Goal: Find specific page/section: Find specific page/section

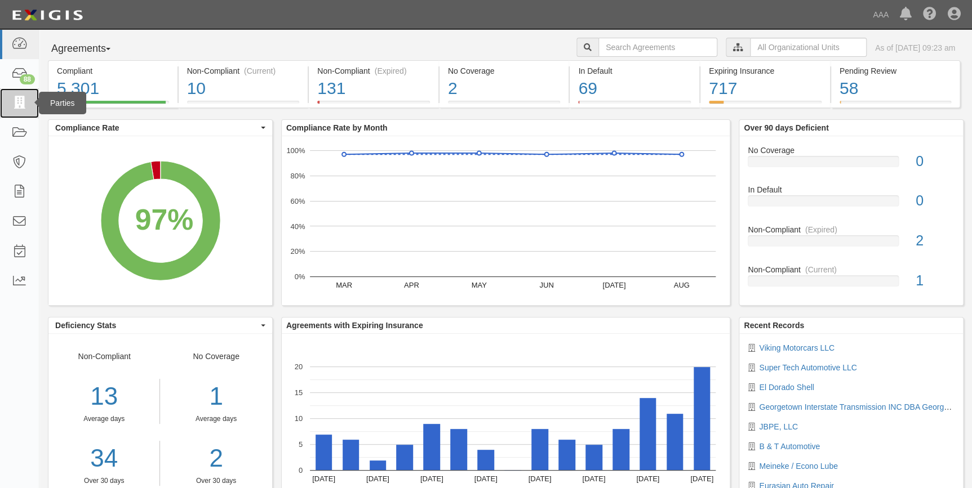
click at [24, 98] on icon at bounding box center [19, 103] width 16 height 13
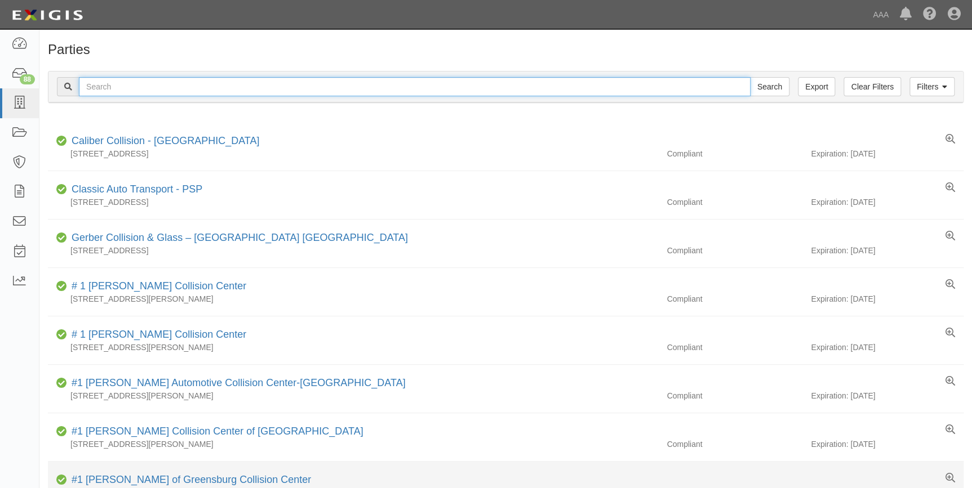
drag, startPoint x: 315, startPoint y: 84, endPoint x: 745, endPoint y: 472, distance: 578.7
click at [335, 101] on div "Filters Clear Filters Export Search Filters" at bounding box center [505, 87] width 914 height 31
type input "3111"
click at [750, 77] on input "Search" at bounding box center [769, 86] width 39 height 19
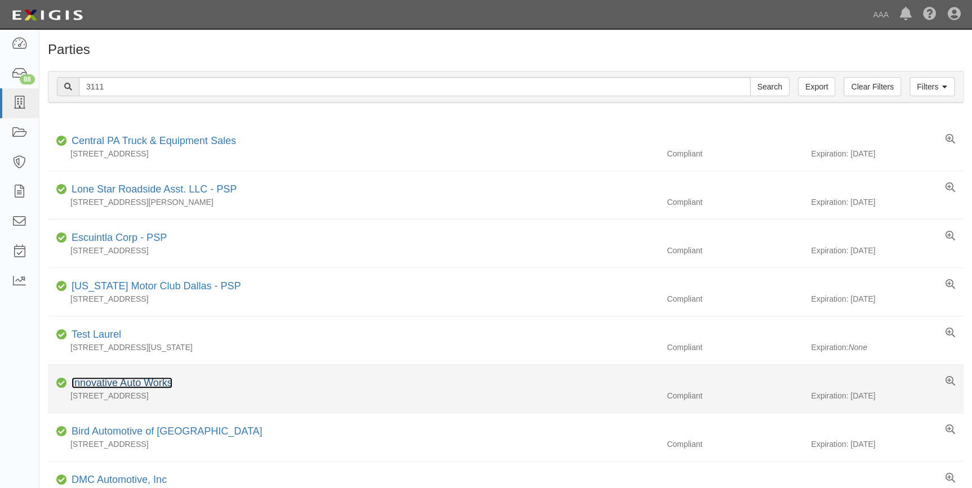
click at [123, 382] on link "Innovative Auto Works" at bounding box center [122, 382] width 101 height 11
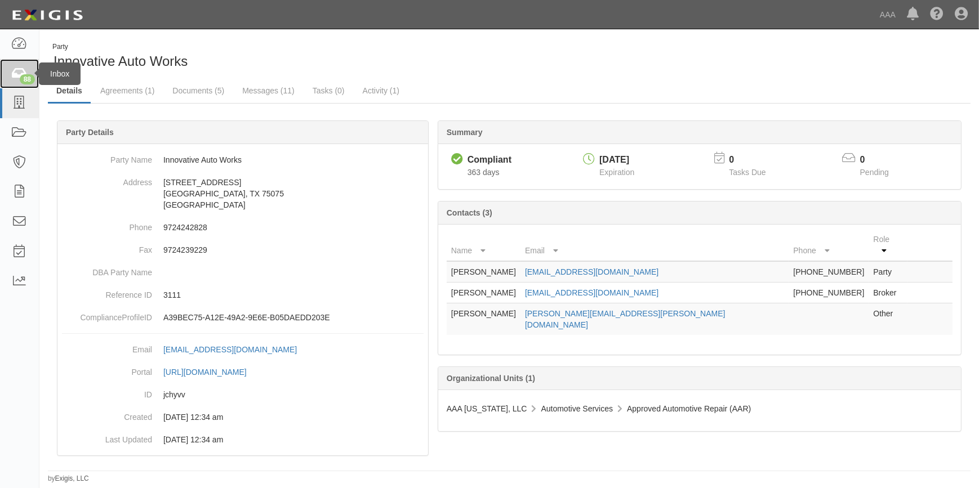
click at [27, 74] on div "88" at bounding box center [27, 79] width 15 height 10
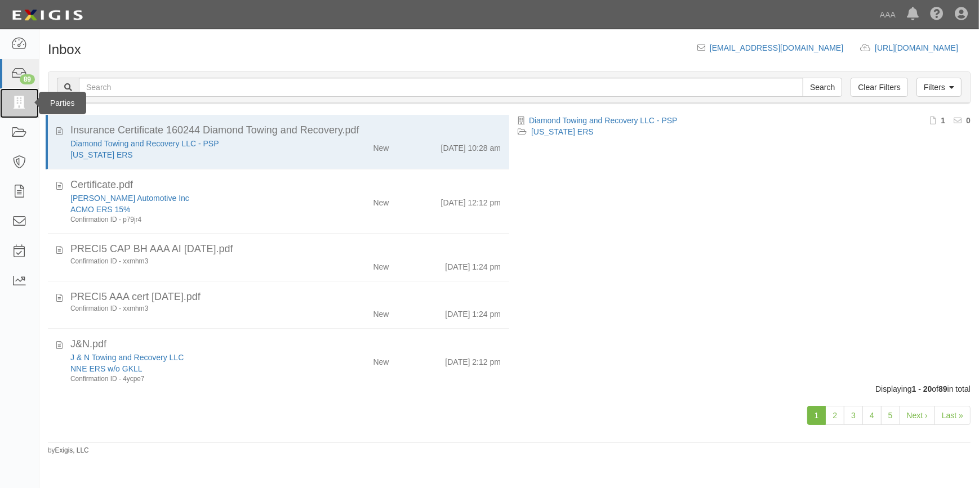
click at [30, 99] on link at bounding box center [19, 103] width 39 height 30
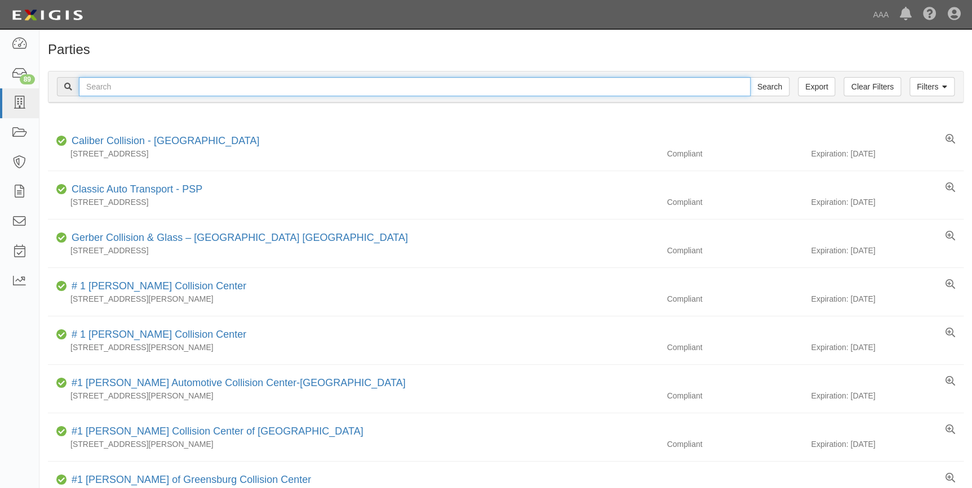
click at [108, 87] on input "text" at bounding box center [415, 86] width 672 height 19
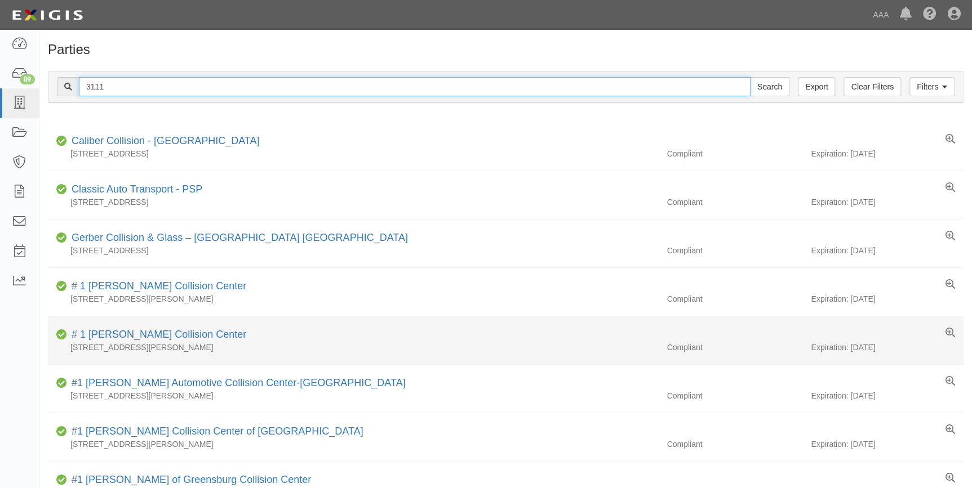
type input "3111"
click at [750, 77] on input "Search" at bounding box center [769, 86] width 39 height 19
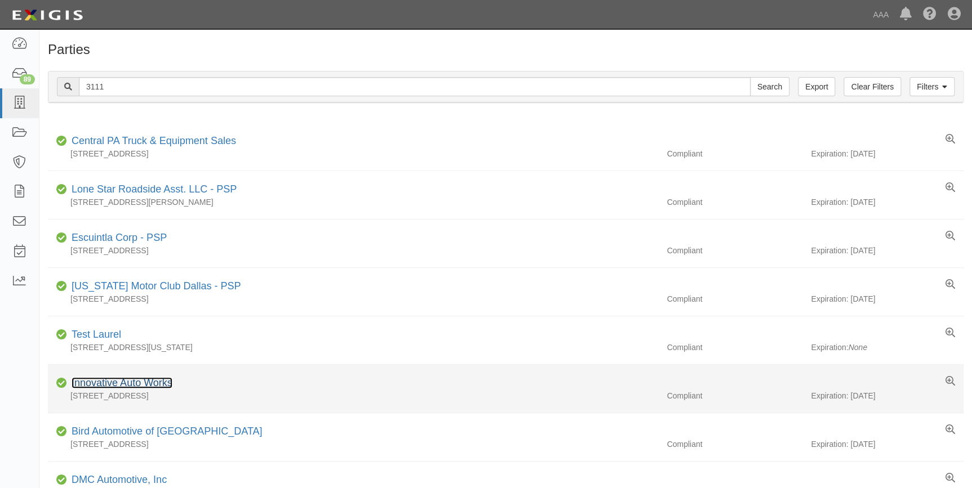
click at [139, 378] on link "Innovative Auto Works" at bounding box center [122, 382] width 101 height 11
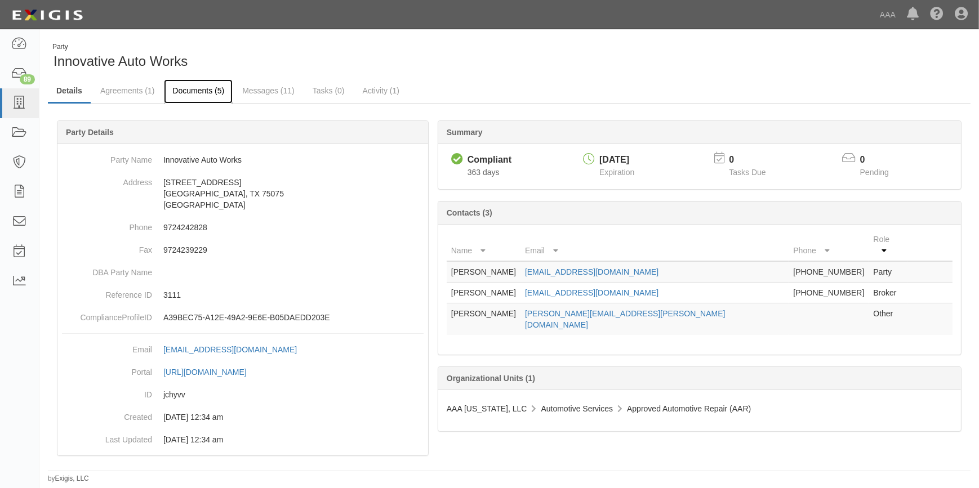
click at [210, 85] on link "Documents (5)" at bounding box center [198, 91] width 69 height 24
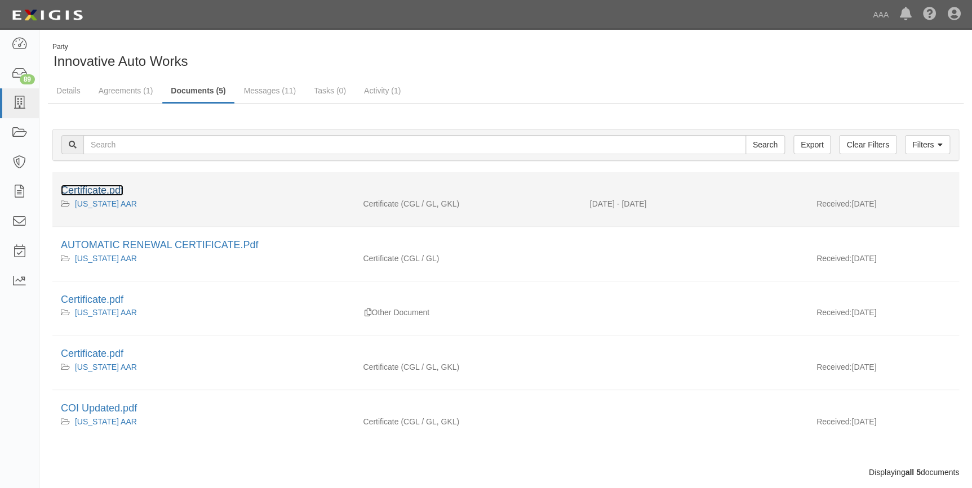
click at [120, 188] on link "Certificate.pdf" at bounding box center [92, 190] width 63 height 11
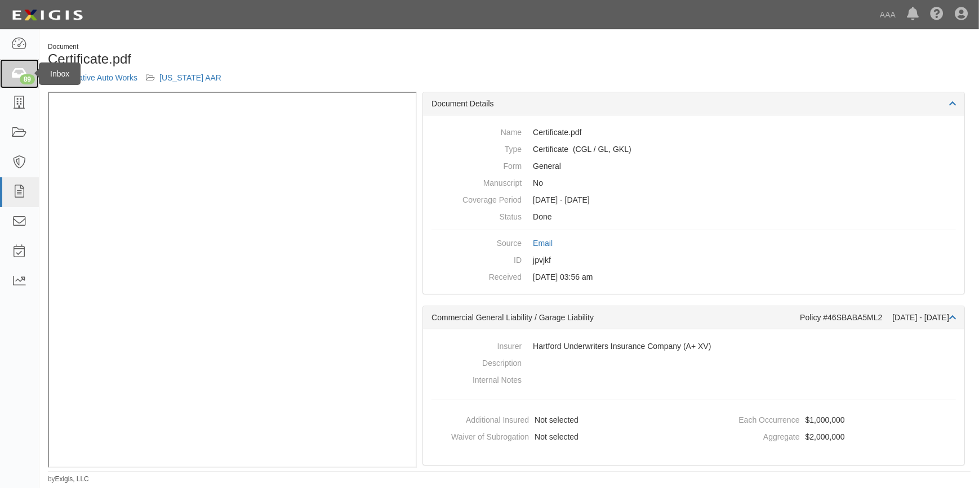
click at [28, 76] on div "89" at bounding box center [27, 79] width 15 height 10
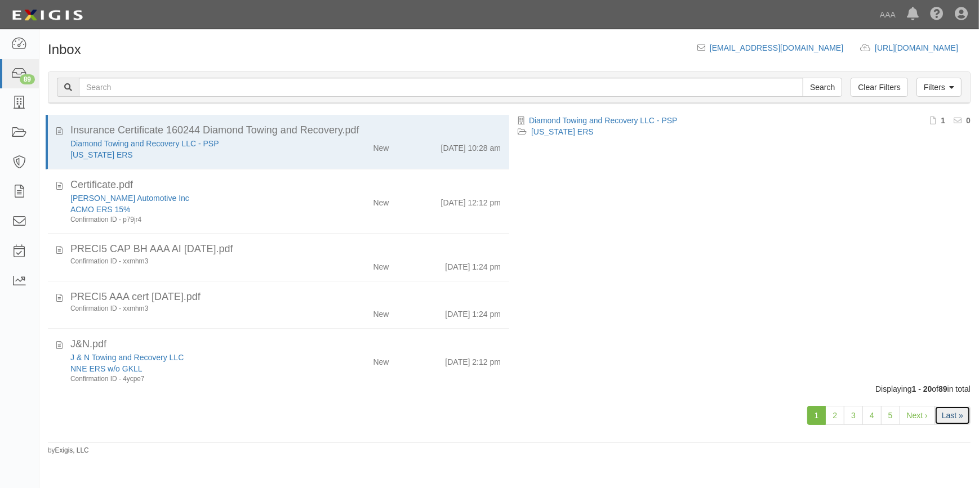
click at [945, 406] on link "Last »" at bounding box center [953, 415] width 36 height 19
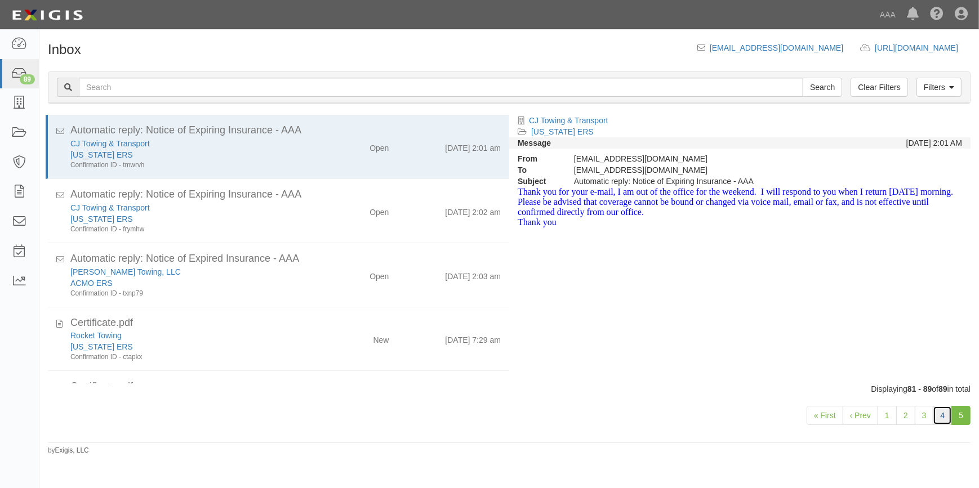
click at [937, 417] on link "4" at bounding box center [942, 415] width 19 height 19
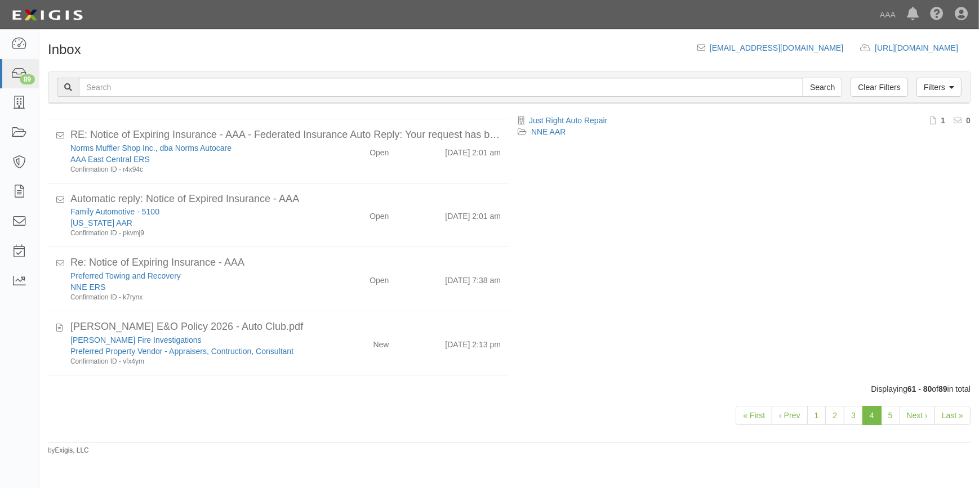
scroll to position [466, 0]
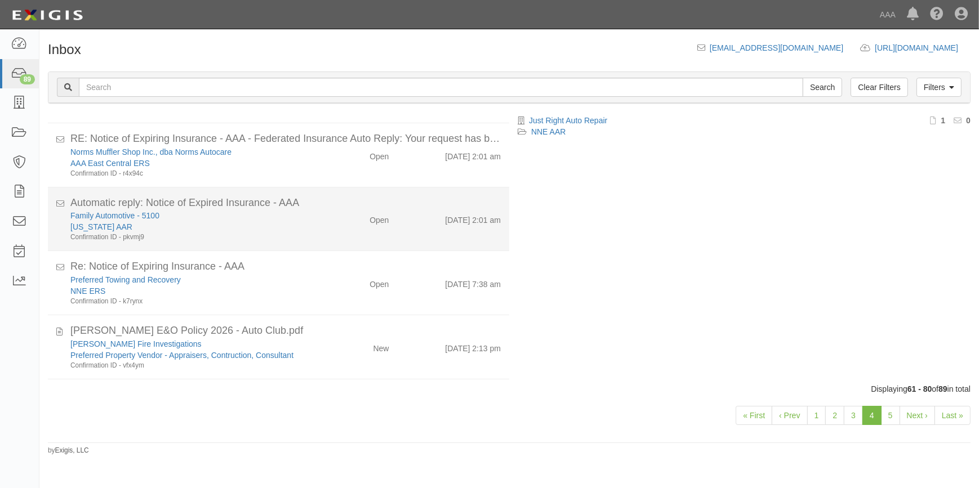
click at [182, 223] on div "[US_STATE] AAR" at bounding box center [192, 226] width 244 height 11
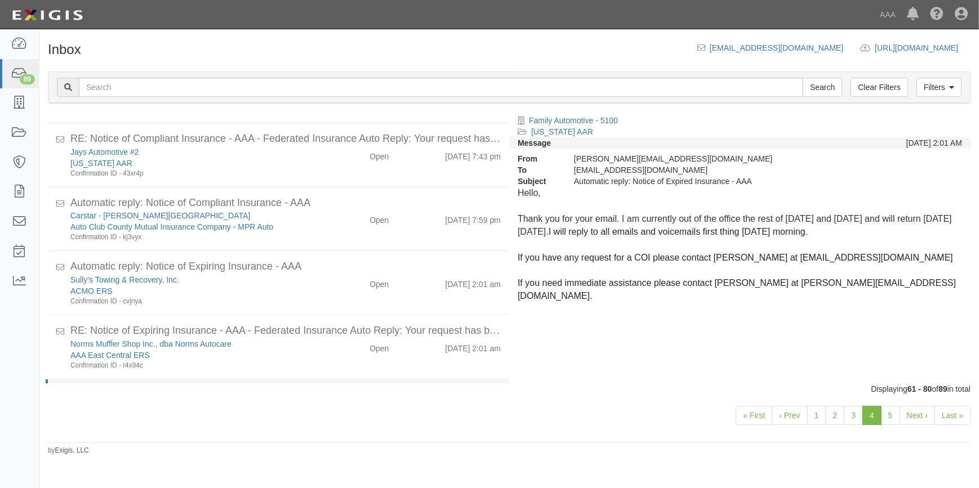
scroll to position [210, 0]
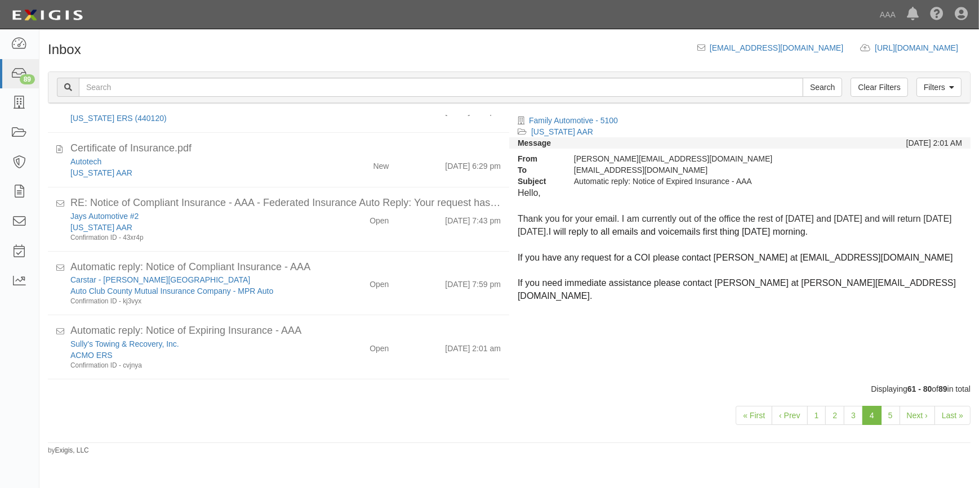
click at [188, 222] on div "[US_STATE] AAR" at bounding box center [192, 227] width 244 height 11
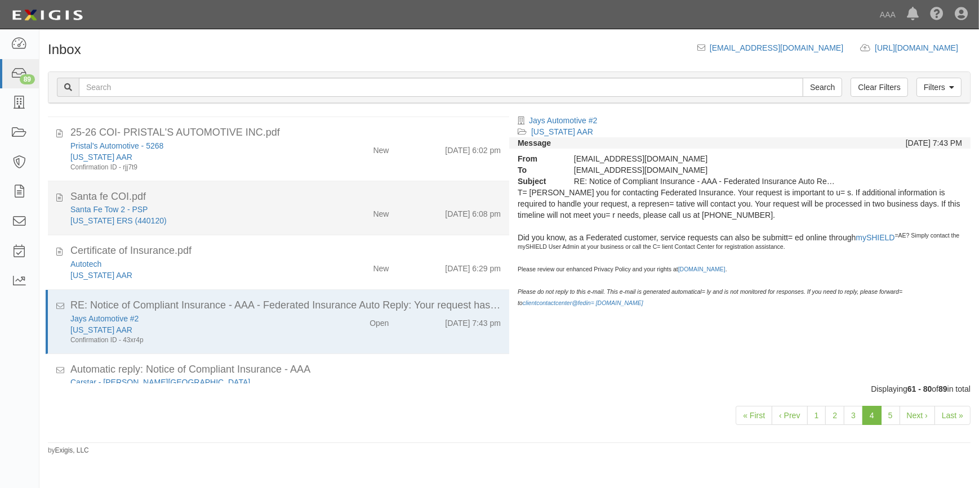
scroll to position [56, 0]
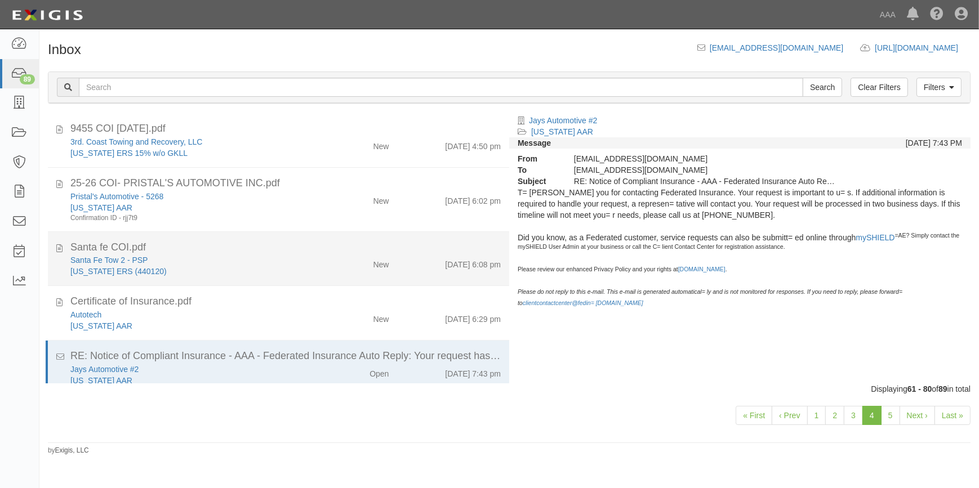
click at [279, 217] on div "Confirmation ID - rjj7t9" at bounding box center [192, 219] width 244 height 10
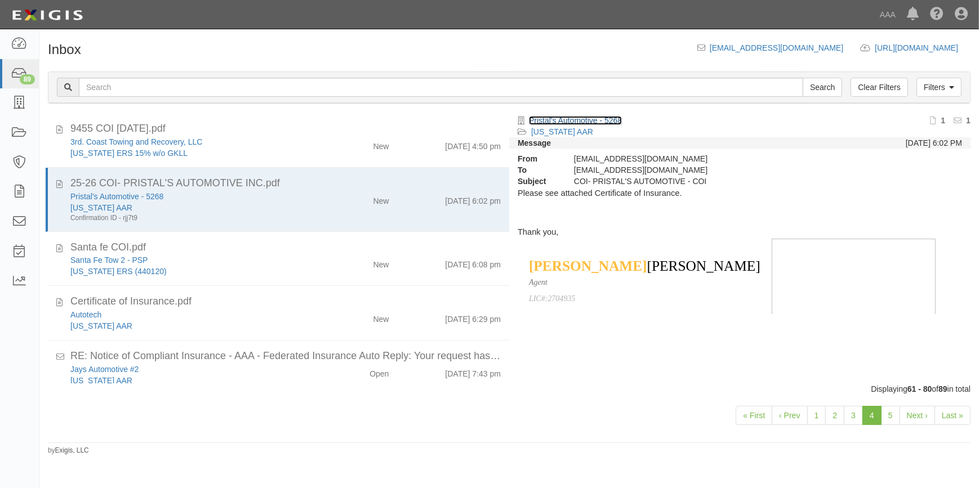
click at [576, 123] on link "Pristal's Automotive - 5268" at bounding box center [575, 120] width 93 height 9
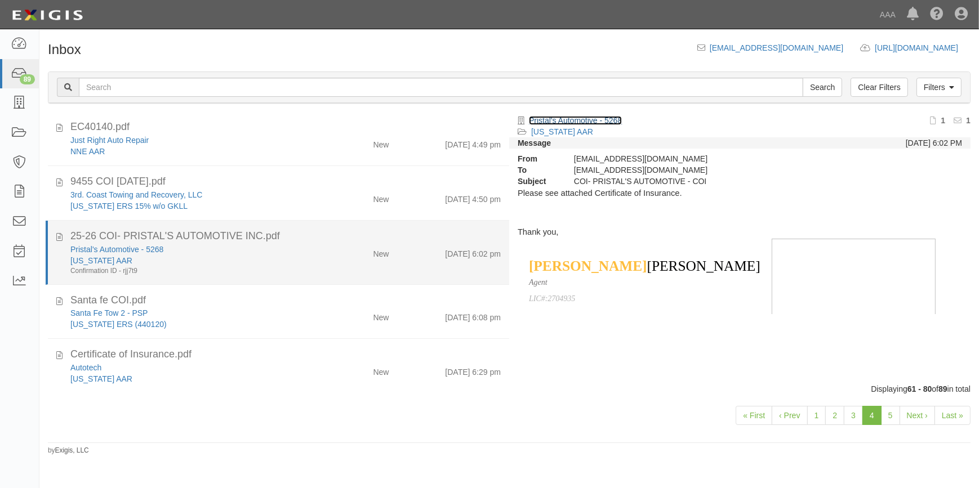
scroll to position [0, 0]
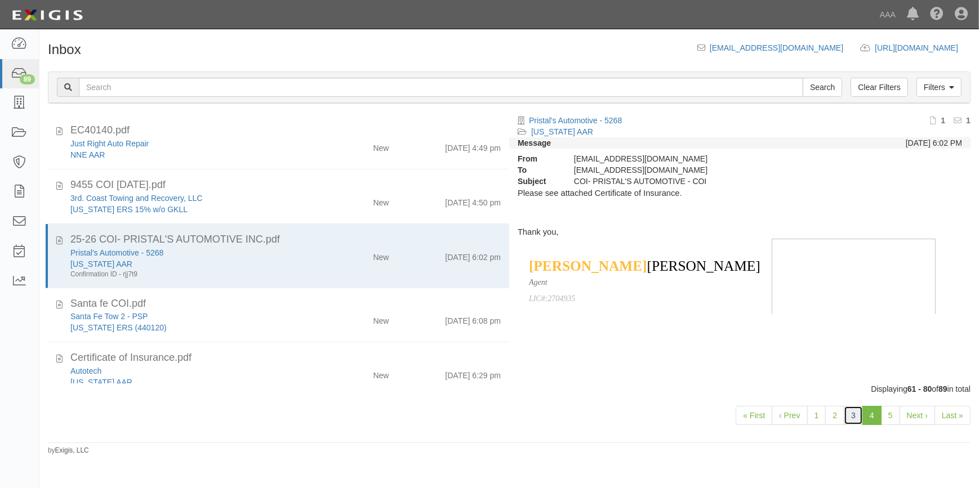
click at [855, 417] on link "3" at bounding box center [853, 415] width 19 height 19
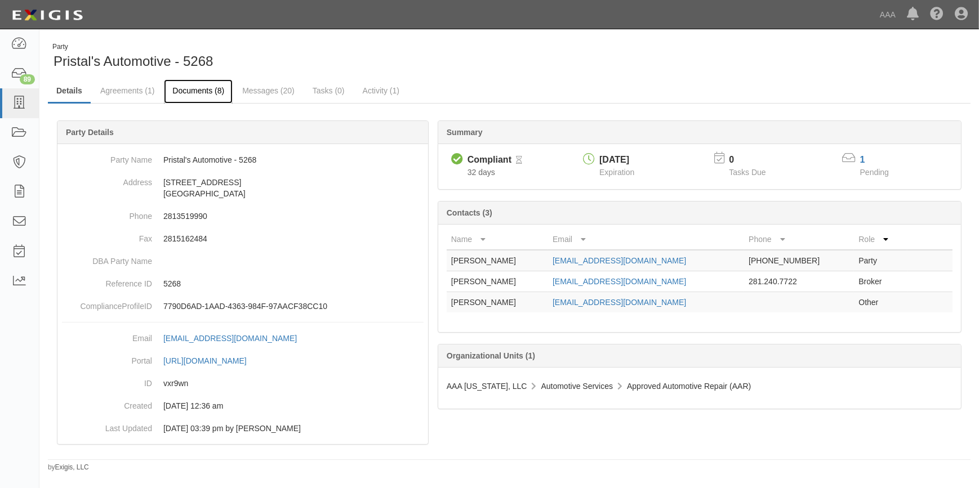
click at [194, 94] on link "Documents (8)" at bounding box center [198, 91] width 69 height 24
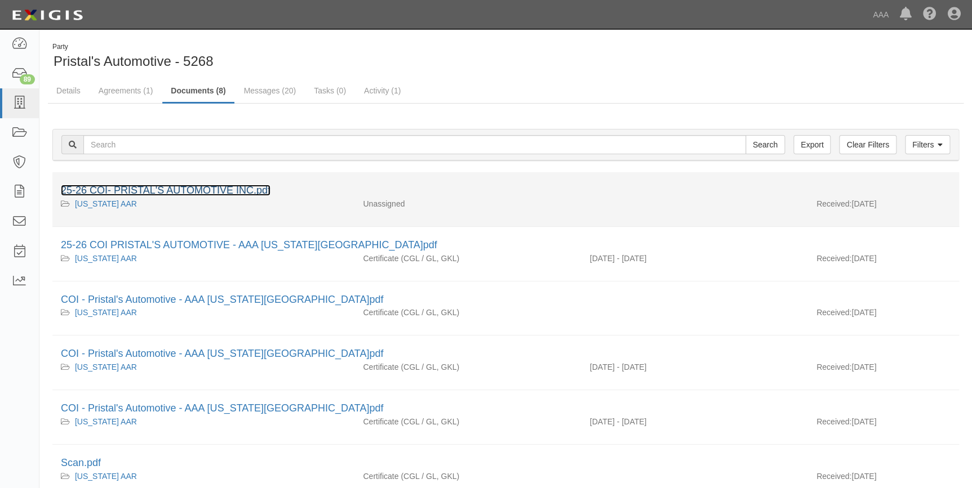
click at [256, 192] on link "25-26 COI- PRISTAL'S AUTOMOTIVE INC.pdf" at bounding box center [166, 190] width 210 height 11
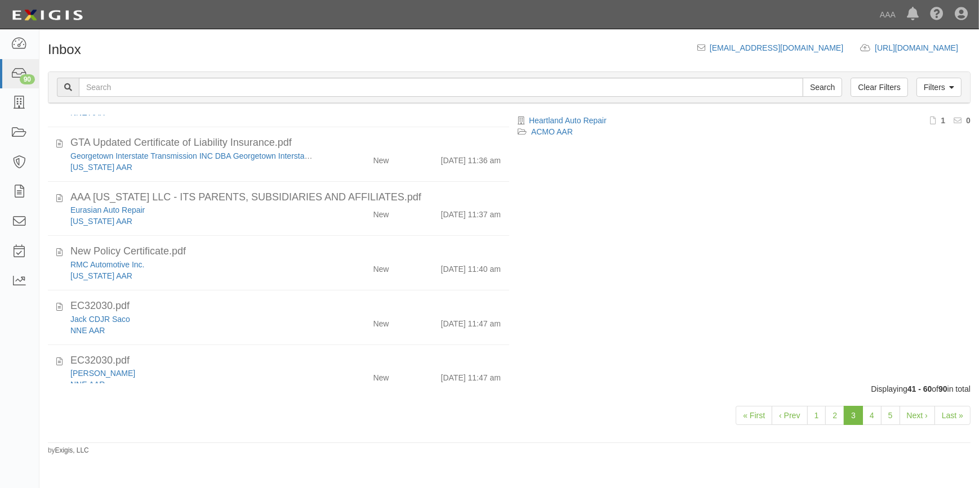
scroll to position [242, 0]
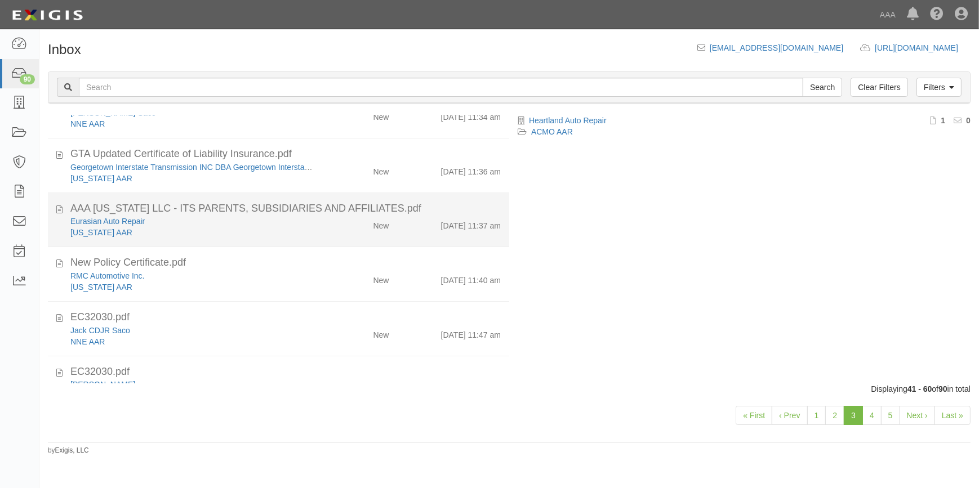
click at [295, 235] on div "Texas AAR" at bounding box center [192, 232] width 244 height 11
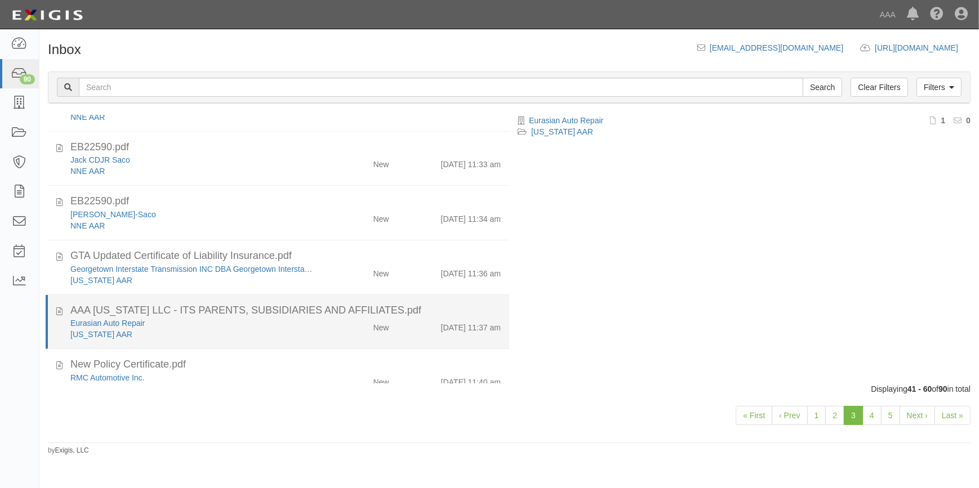
scroll to position [140, 0]
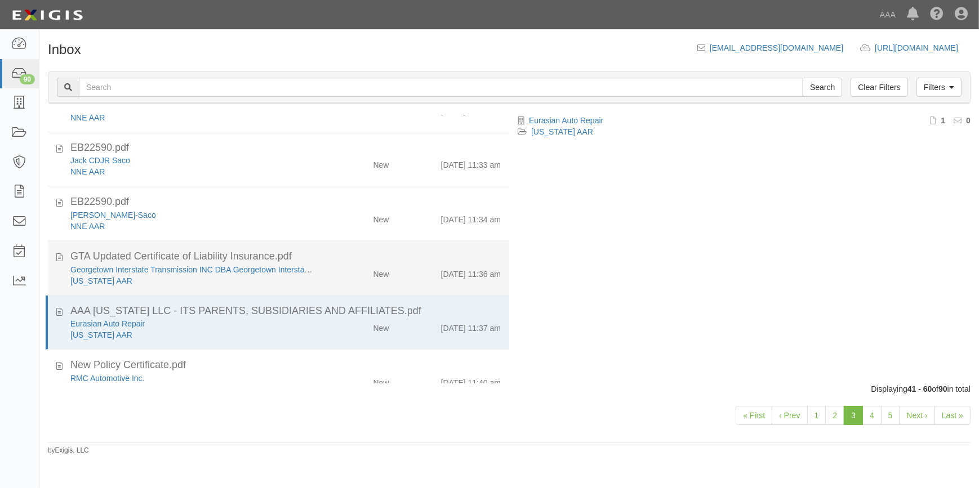
click at [243, 254] on div "GTA Updated Certificate of Liability Insurance.pdf" at bounding box center [285, 257] width 430 height 15
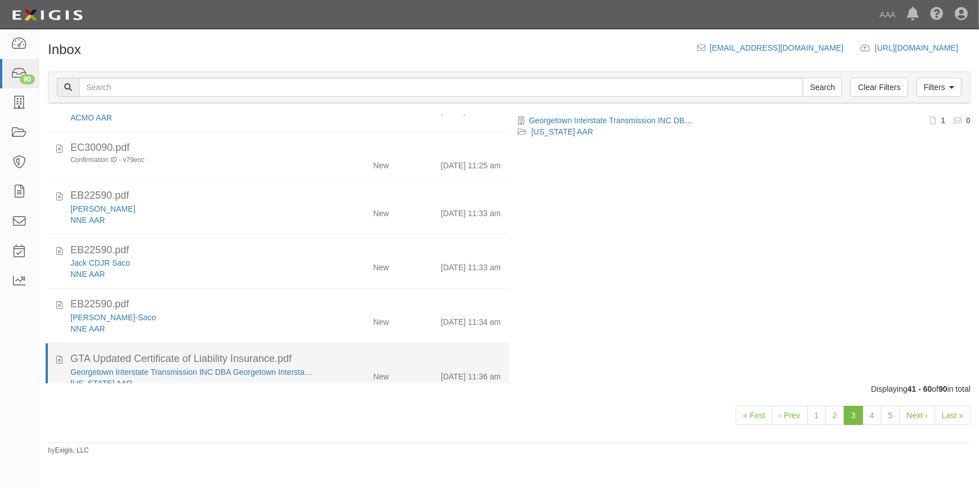
scroll to position [0, 0]
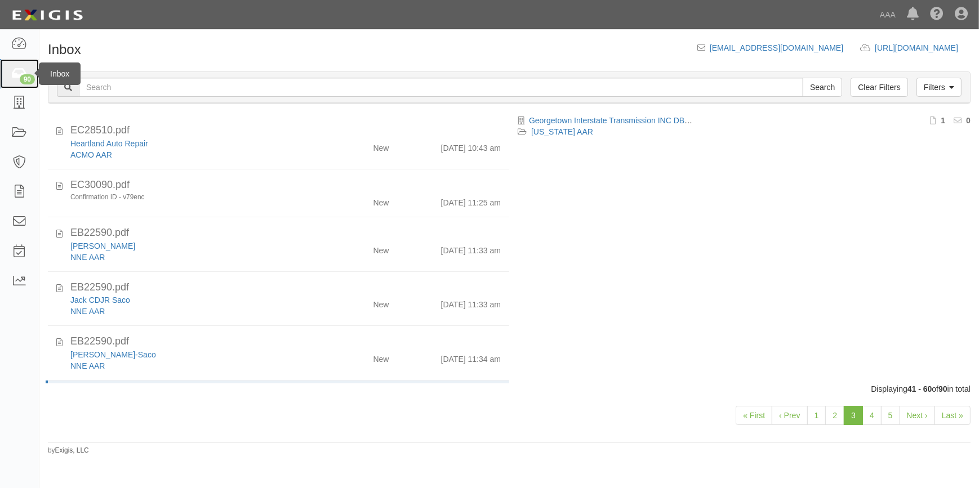
click at [26, 79] on div "90" at bounding box center [27, 79] width 15 height 10
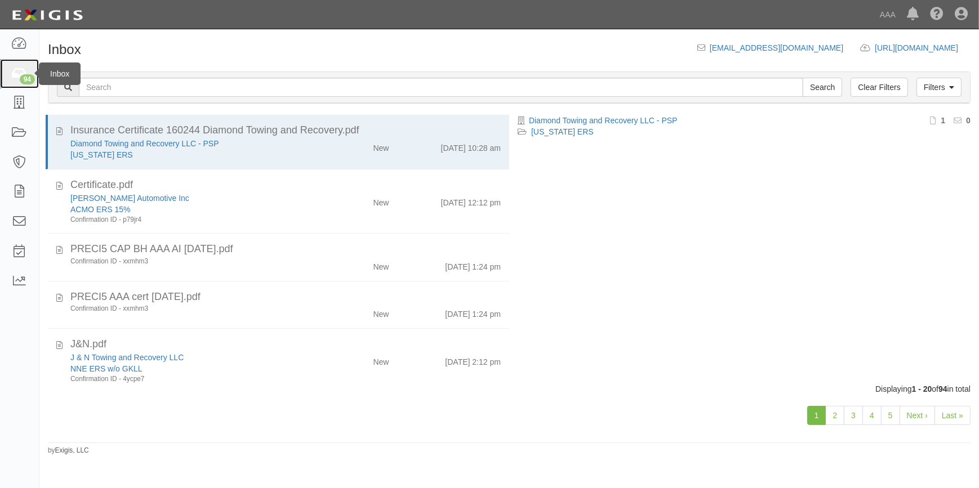
click at [15, 73] on icon at bounding box center [19, 74] width 16 height 13
click at [954, 411] on link "Last »" at bounding box center [953, 415] width 36 height 19
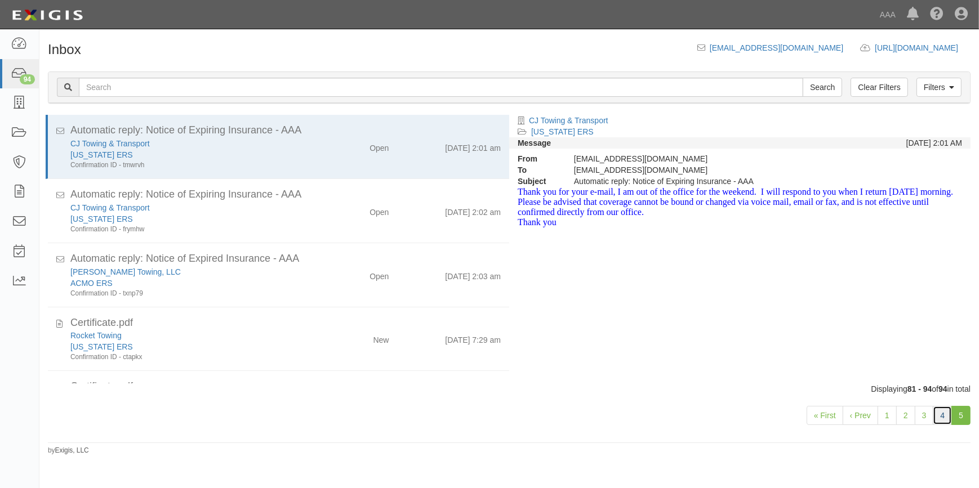
click at [947, 416] on link "4" at bounding box center [942, 415] width 19 height 19
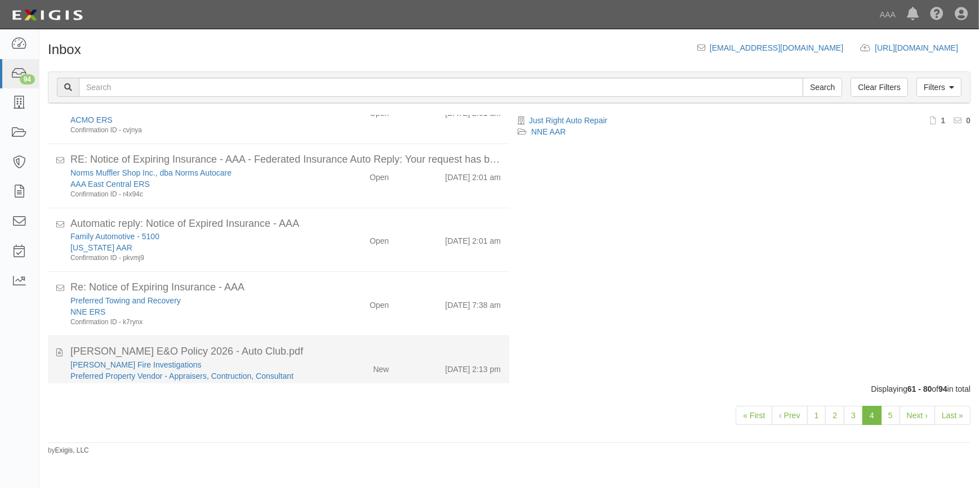
scroll to position [415, 0]
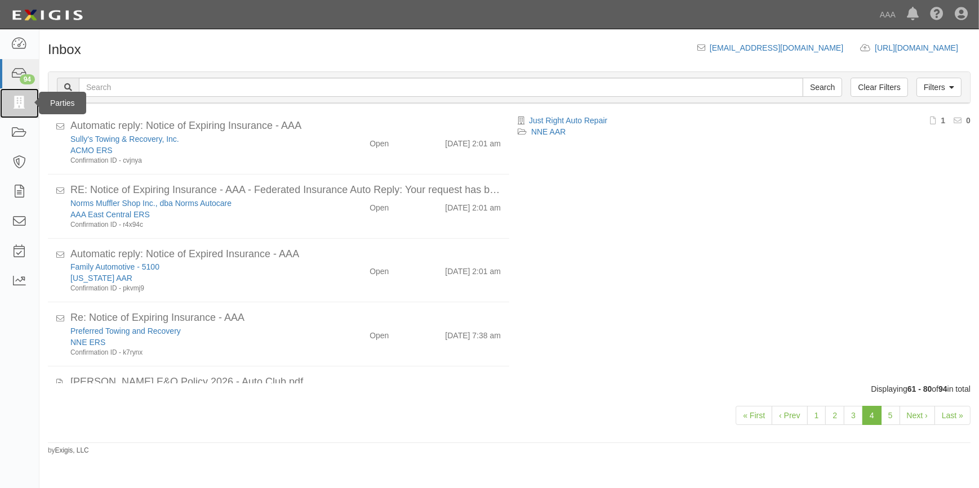
click at [19, 101] on icon at bounding box center [19, 103] width 16 height 13
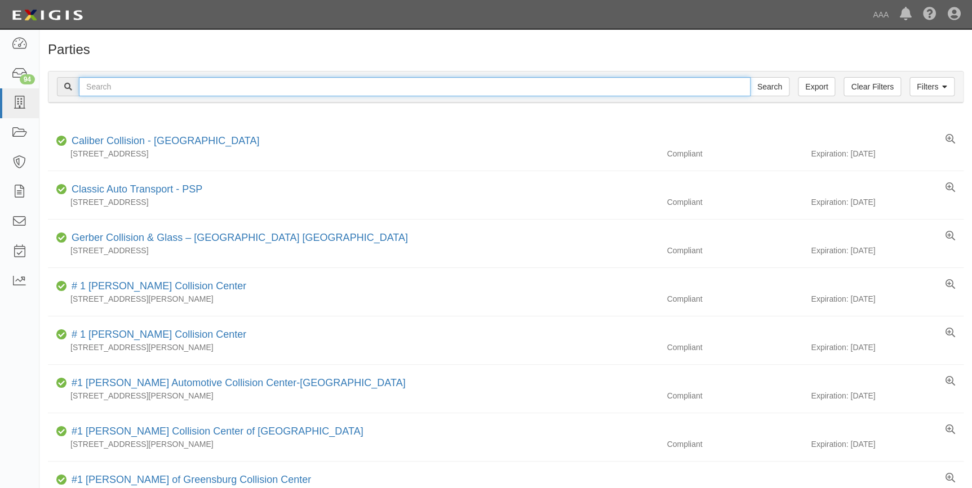
click at [158, 93] on input "text" at bounding box center [415, 86] width 672 height 19
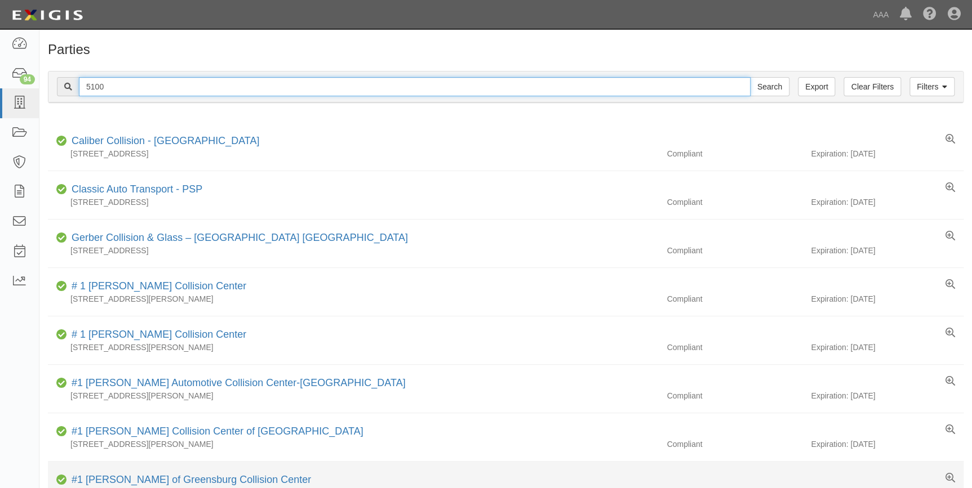
type input "5100"
click at [750, 77] on input "Search" at bounding box center [769, 86] width 39 height 19
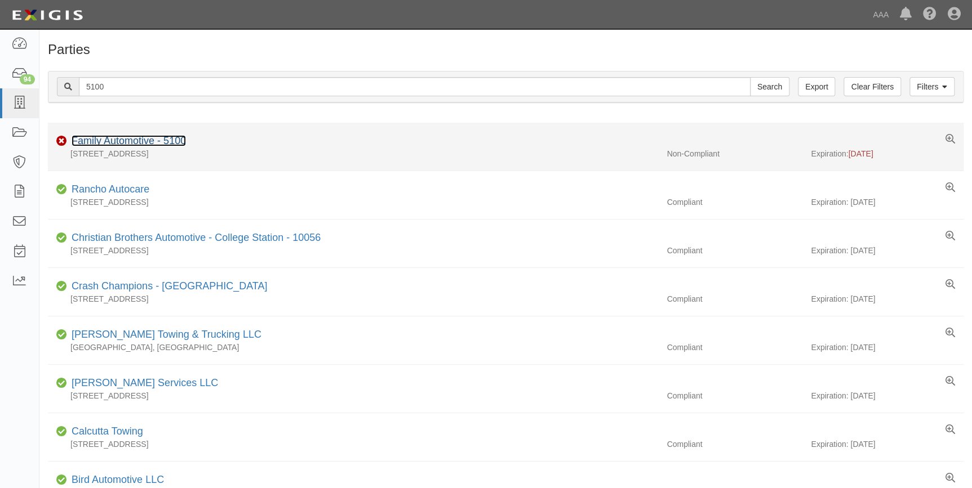
click at [136, 143] on link "Family Automotive - 5100" at bounding box center [129, 140] width 114 height 11
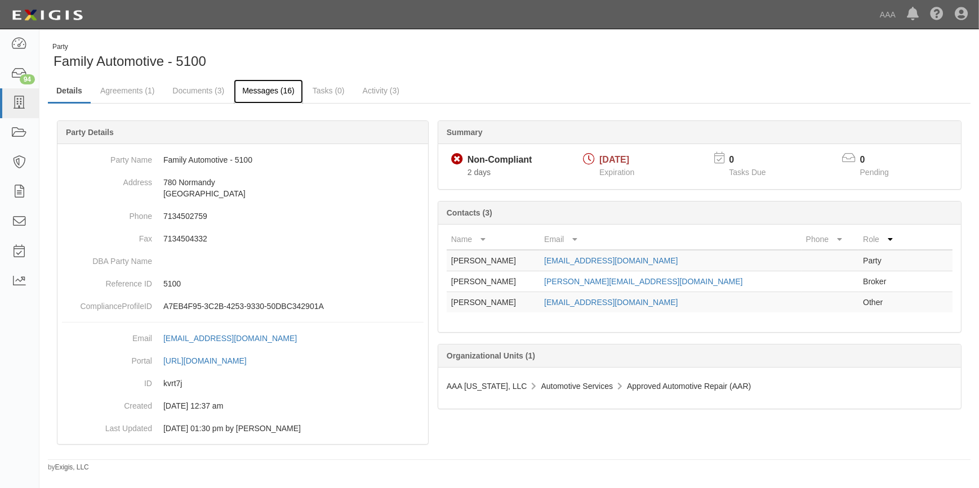
click at [257, 92] on link "Messages (16)" at bounding box center [268, 91] width 69 height 24
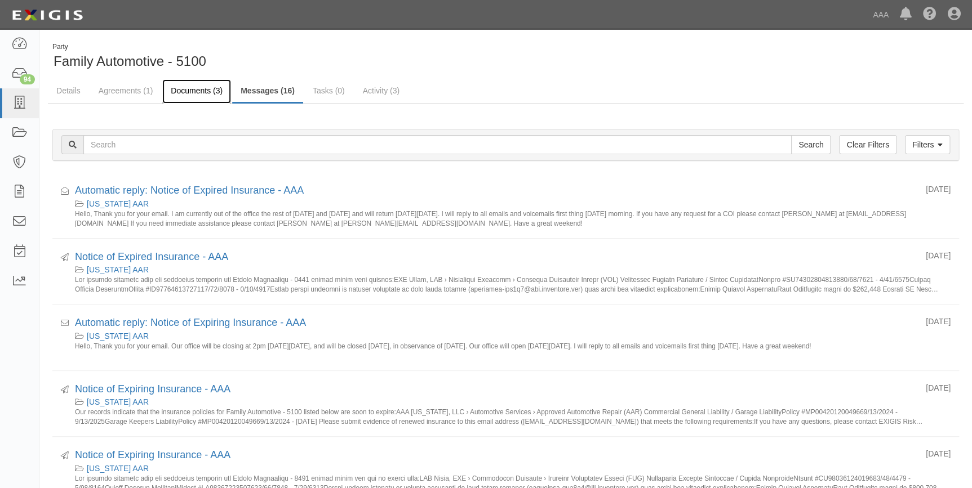
click at [192, 89] on link "Documents (3)" at bounding box center [196, 91] width 69 height 24
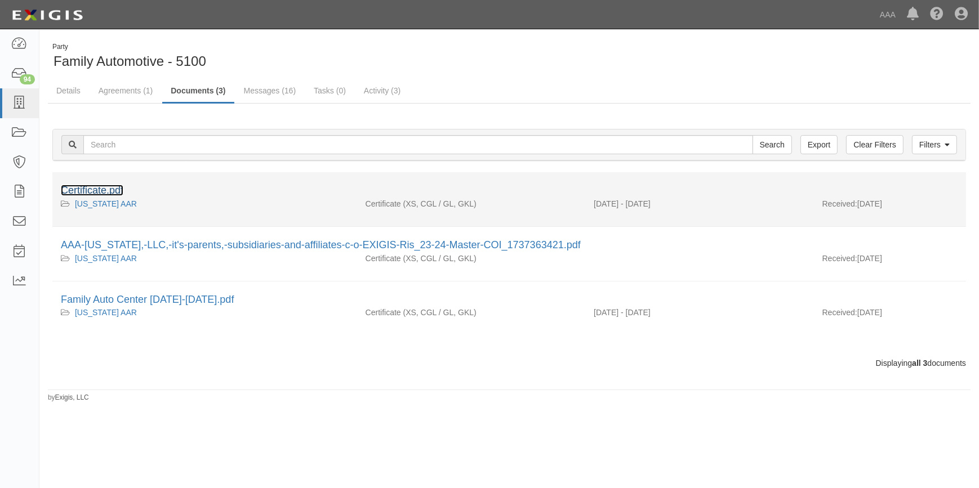
click at [110, 189] on link "Certificate.pdf" at bounding box center [92, 190] width 63 height 11
